Goal: Information Seeking & Learning: Learn about a topic

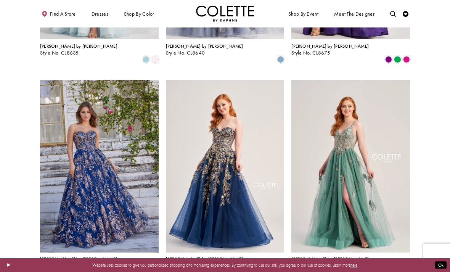
scroll to position [618, 0]
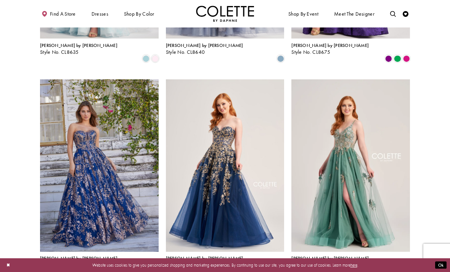
click at [265, 134] on img "Visit Colette by Daphne Style No. CL5136 Page" at bounding box center [225, 165] width 119 height 172
click at [266, 133] on img "Visit Colette by Daphne Style No. CL5136 Page" at bounding box center [225, 165] width 119 height 172
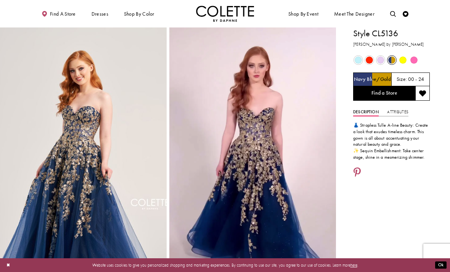
click at [389, 91] on link "Find a Store" at bounding box center [384, 93] width 62 height 14
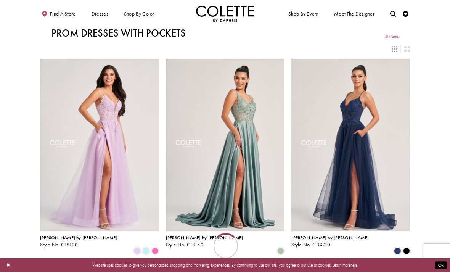
scroll to position [643, 0]
